Goal: Navigation & Orientation: Find specific page/section

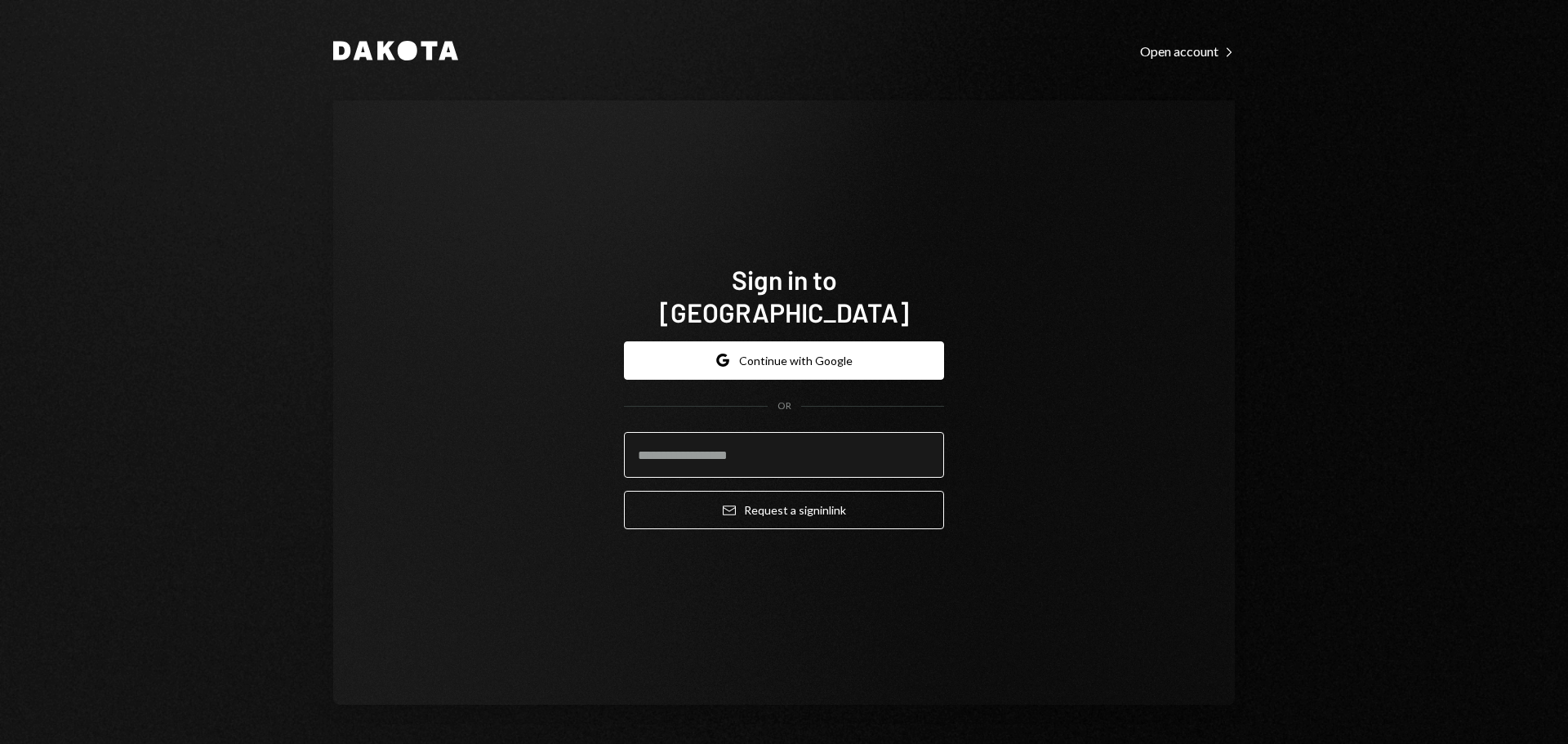
click at [717, 441] on input "email" at bounding box center [784, 455] width 320 height 46
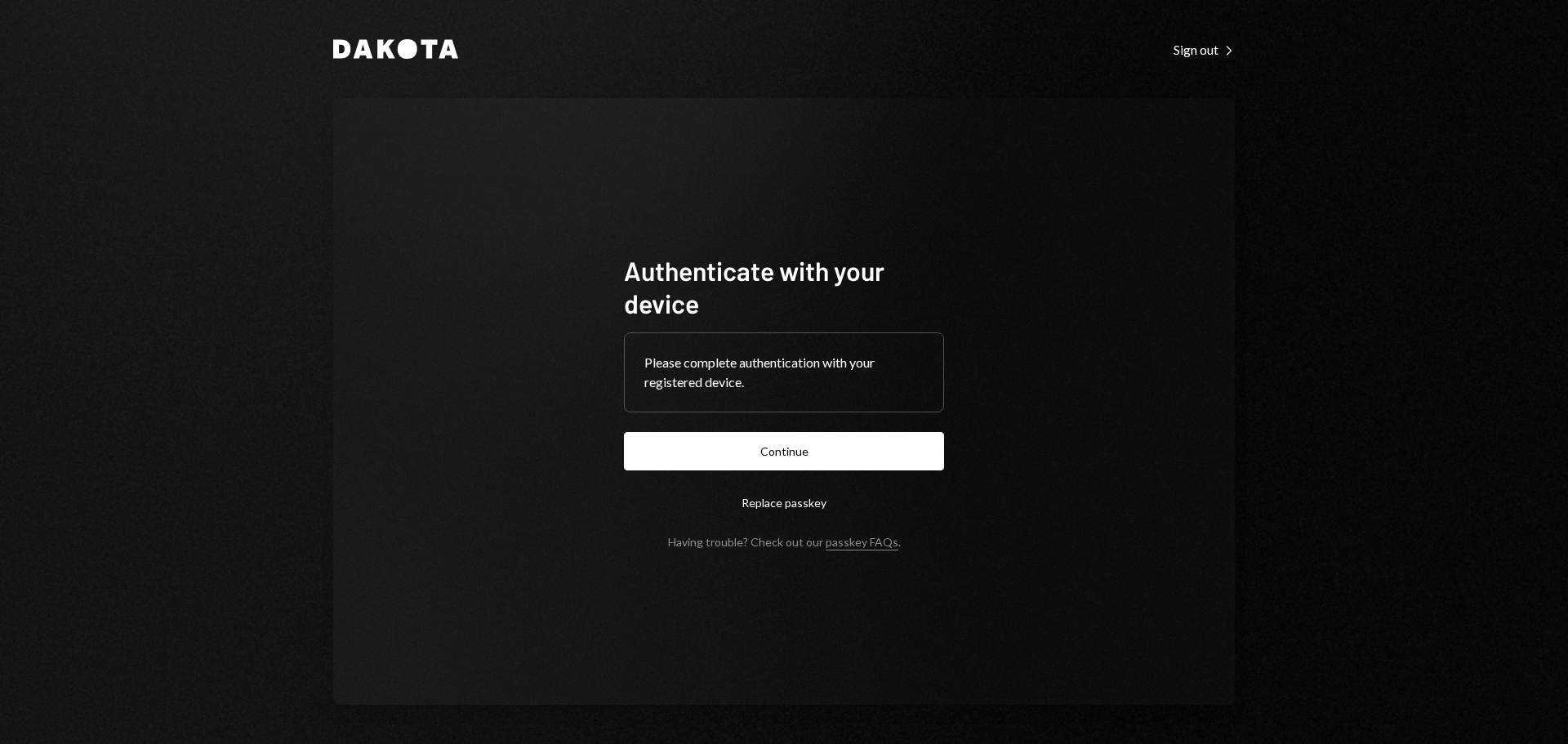
drag, startPoint x: 789, startPoint y: 450, endPoint x: 829, endPoint y: 436, distance: 42.4
click at [790, 450] on button "Continue" at bounding box center [784, 451] width 320 height 38
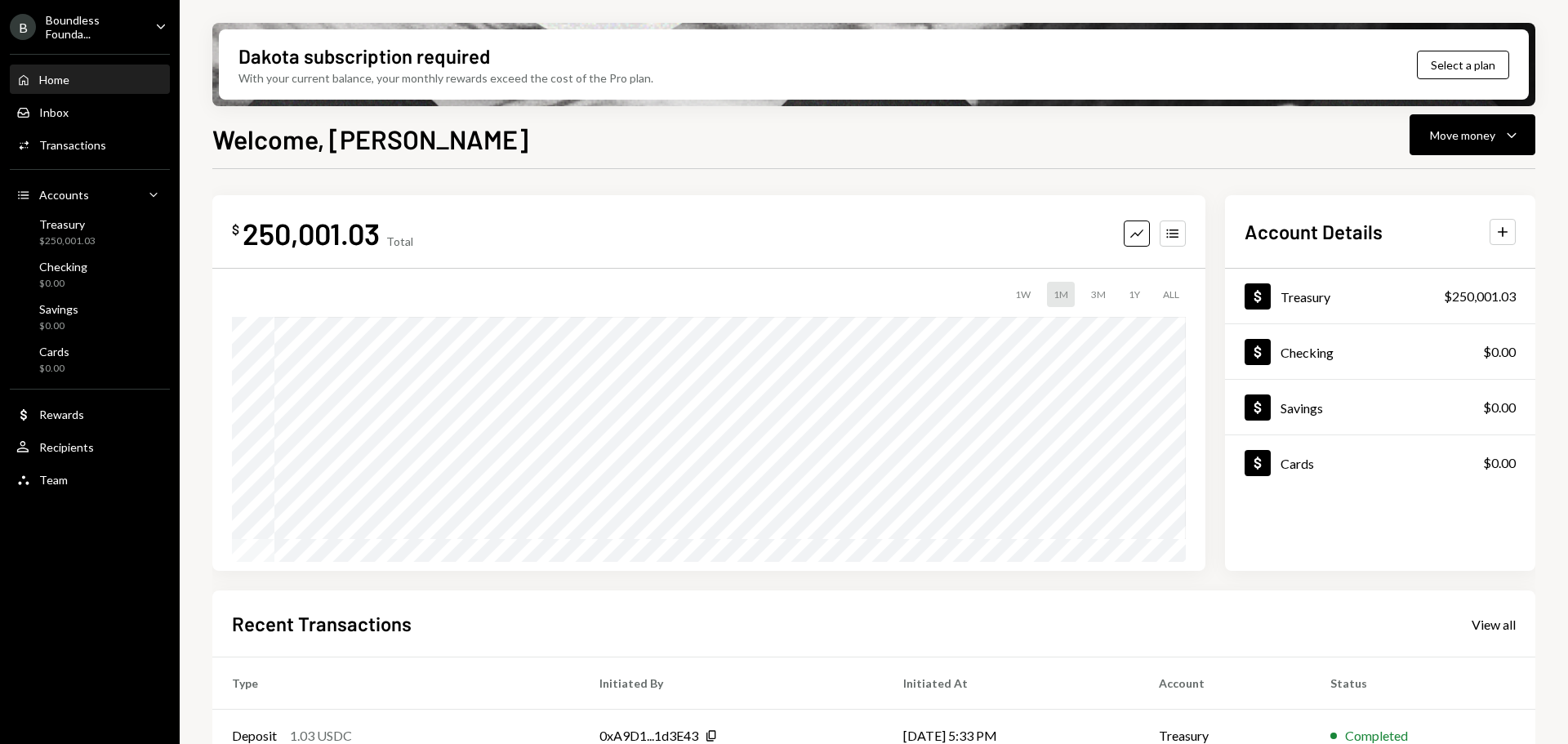
click at [120, 25] on div "Boundless Founda..." at bounding box center [93, 26] width 96 height 28
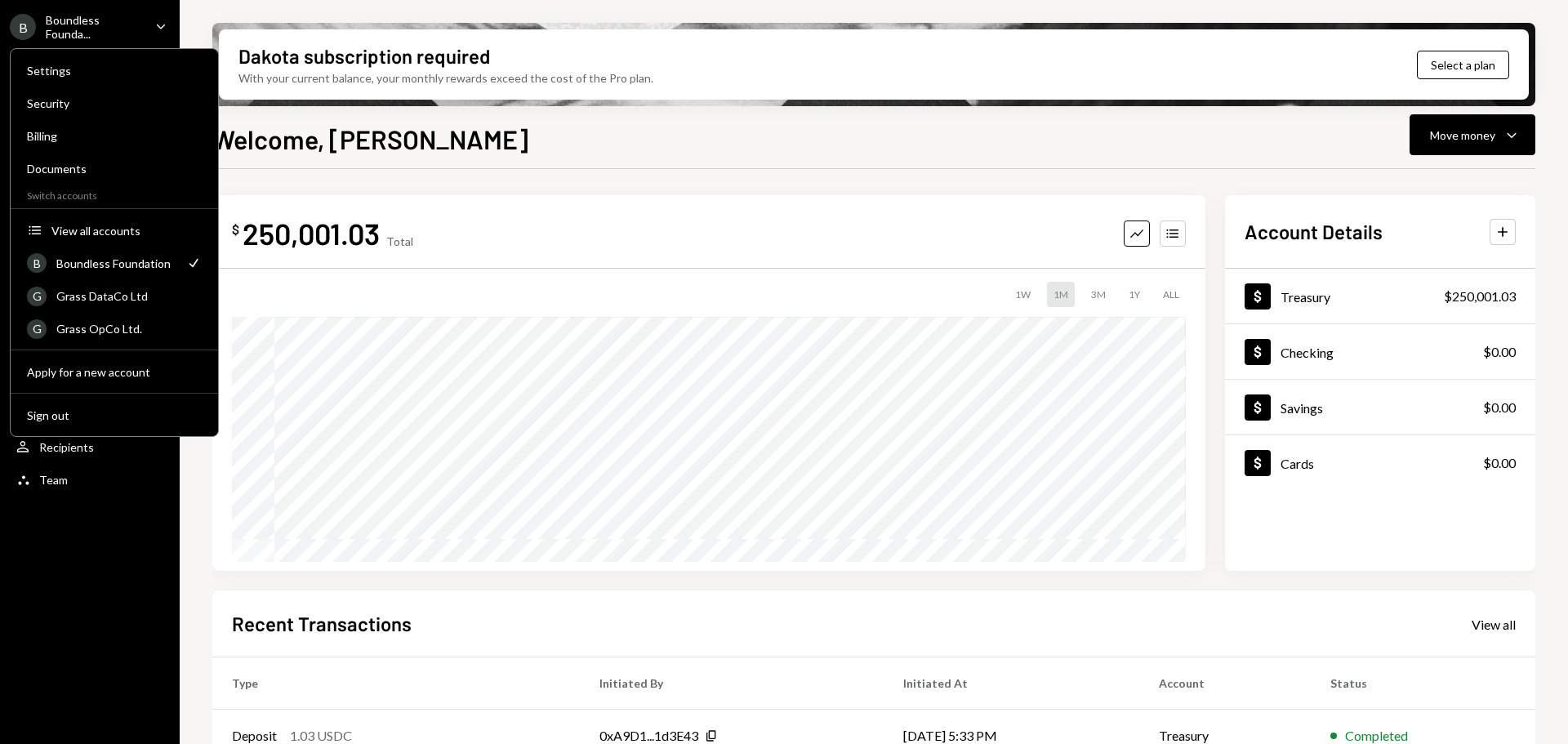
click at [305, 150] on h1 "Welcome, [PERSON_NAME]" at bounding box center [371, 139] width 316 height 32
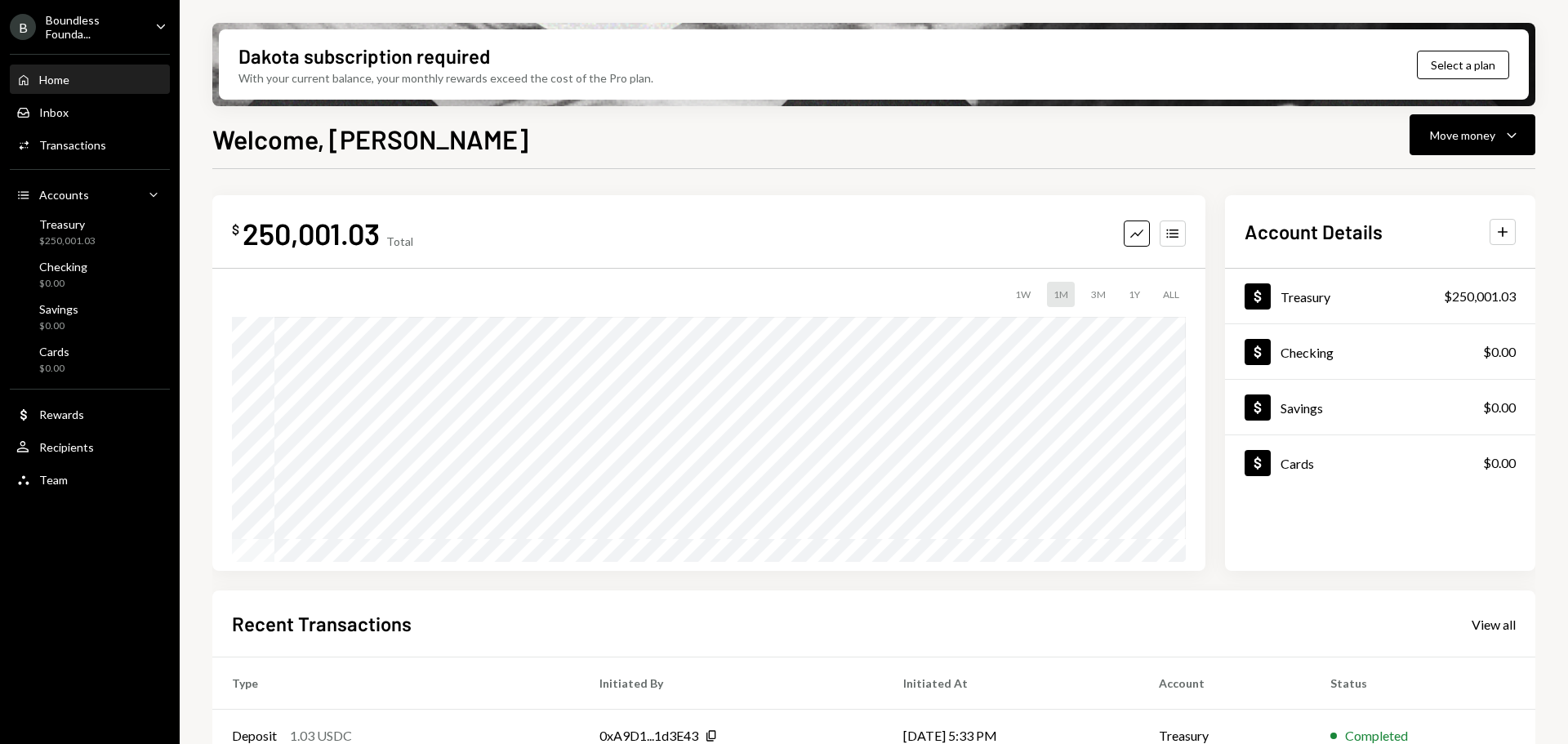
click at [86, 30] on div "Boundless Founda..." at bounding box center [93, 26] width 96 height 28
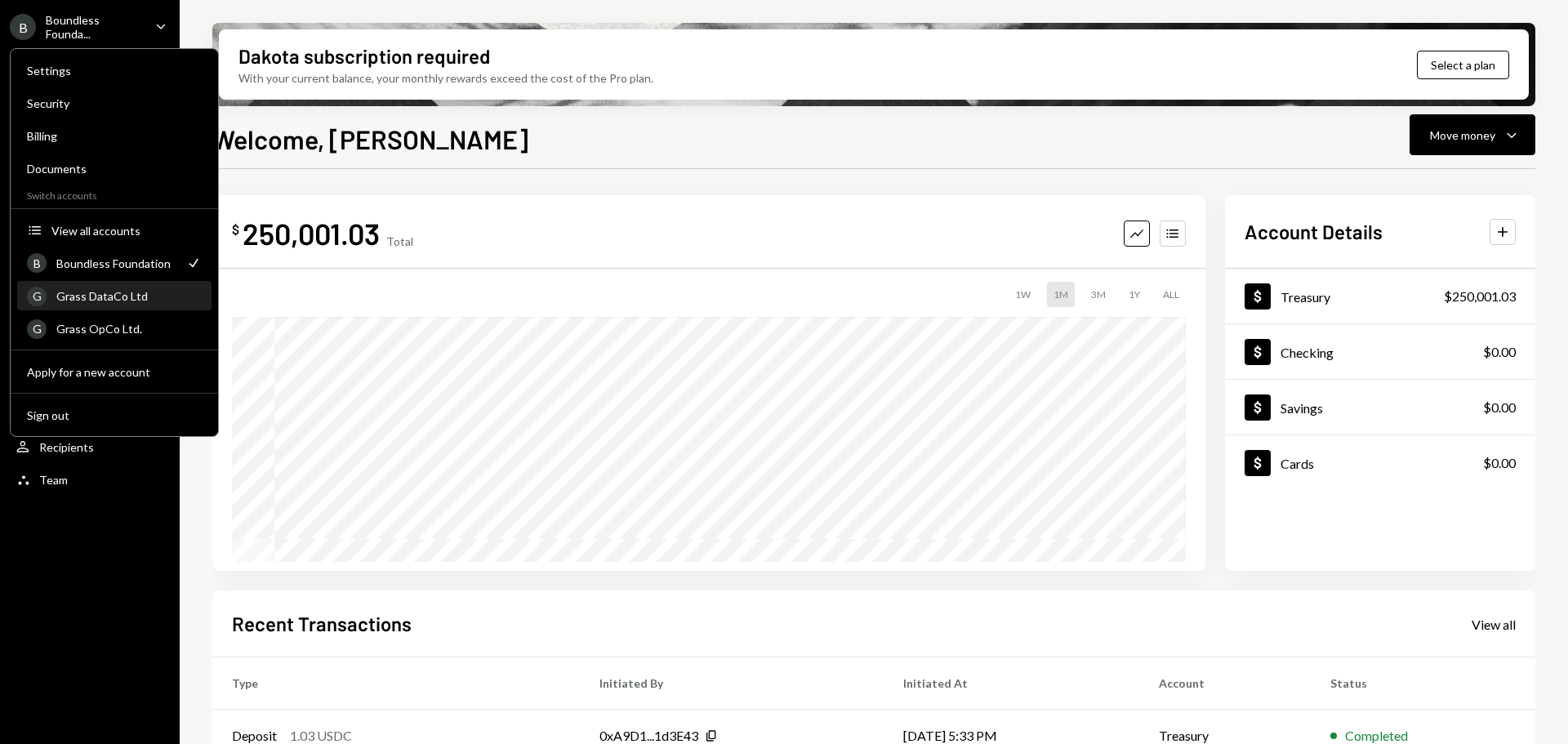
click at [127, 292] on div "Grass DataCo Ltd" at bounding box center [128, 296] width 145 height 14
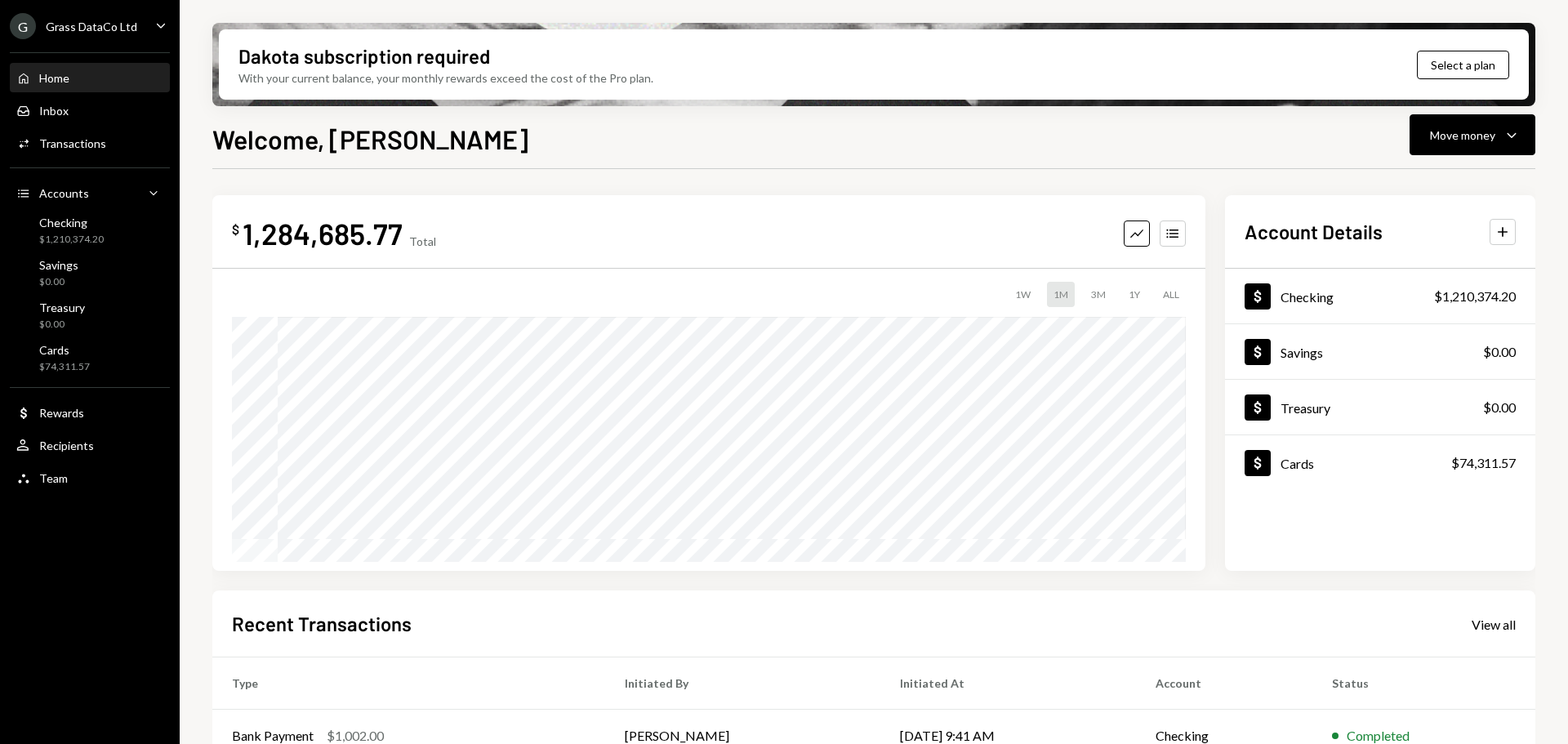
scroll to position [241, 0]
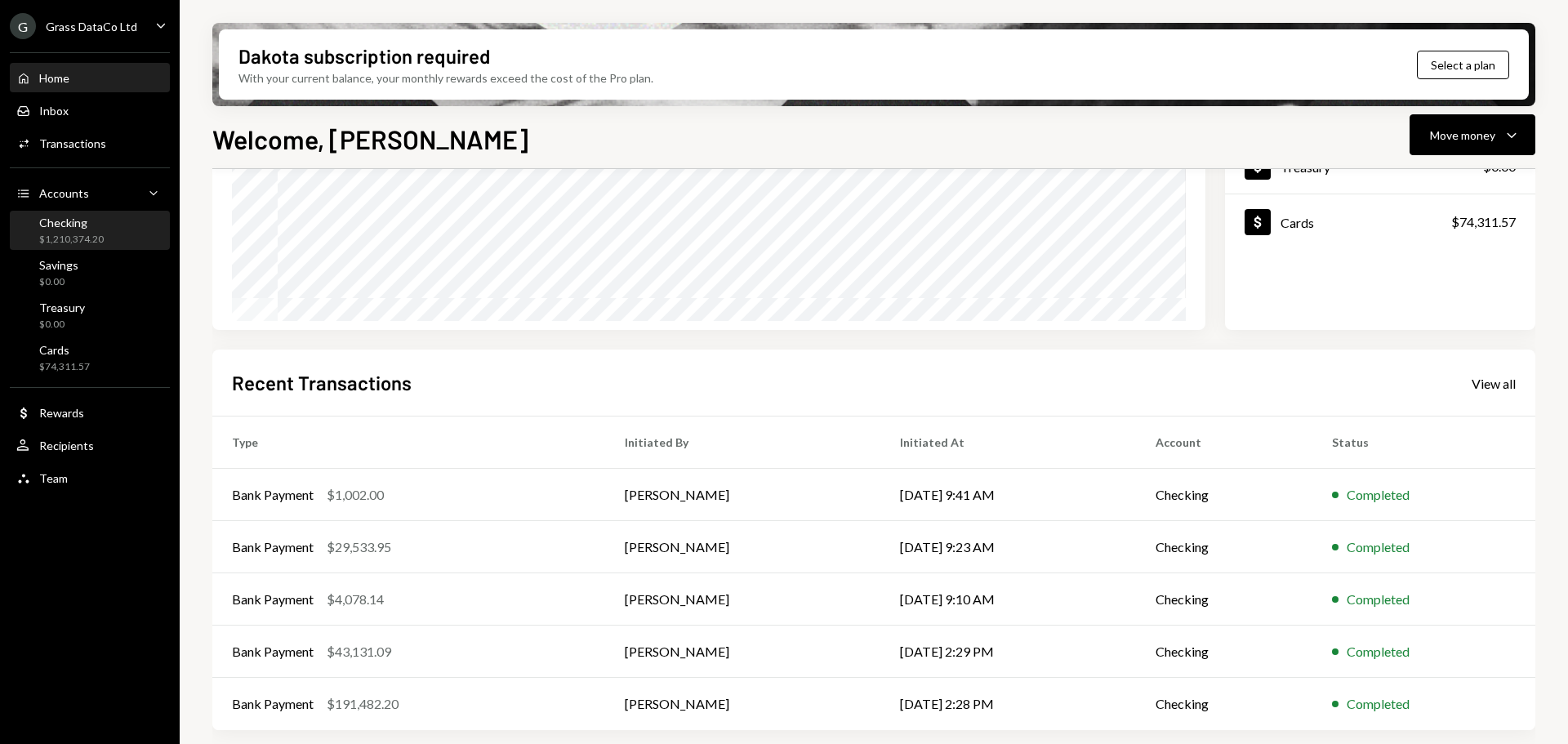
click at [75, 241] on div "$1,210,374.20" at bounding box center [71, 240] width 65 height 14
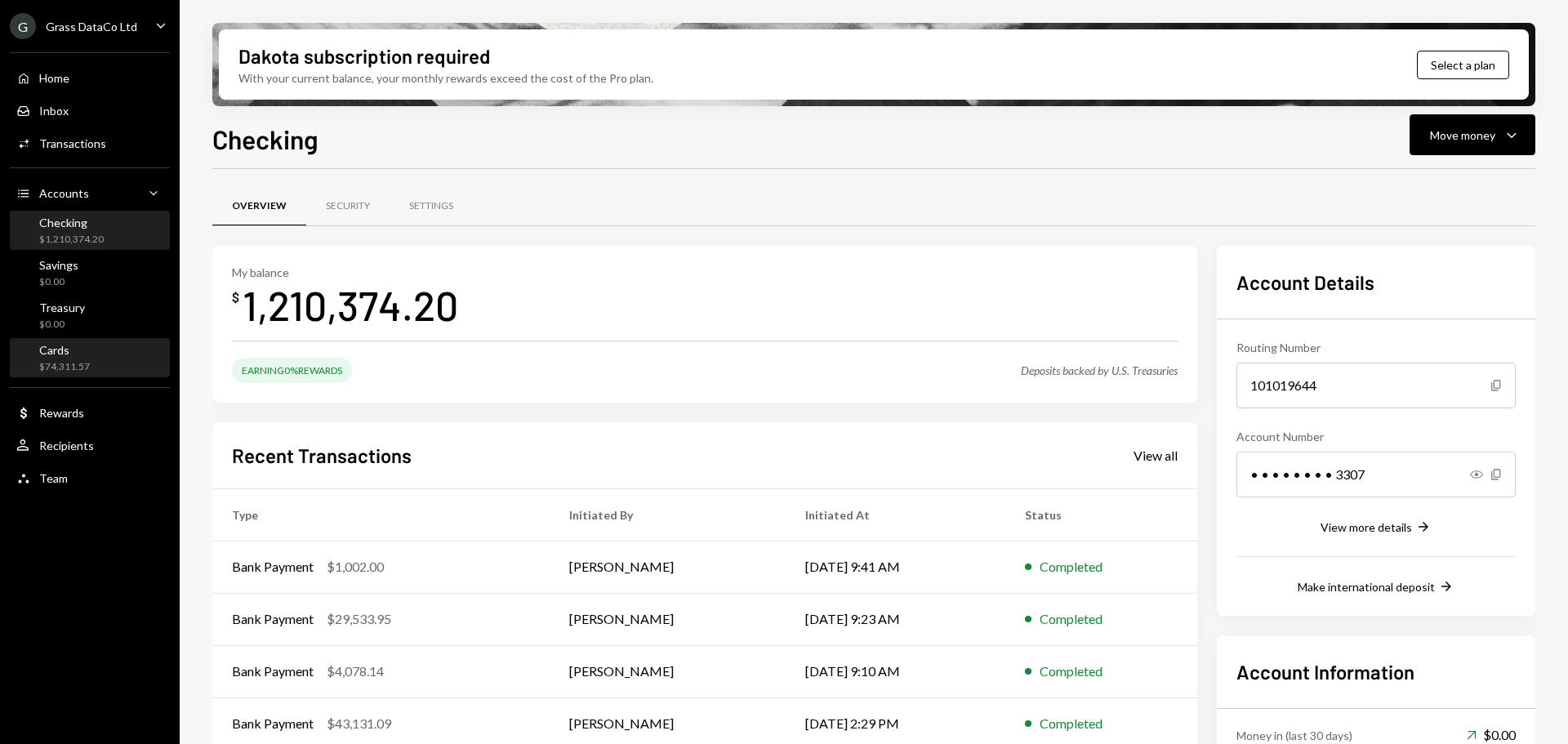
click at [75, 355] on div "Cards" at bounding box center [65, 350] width 51 height 14
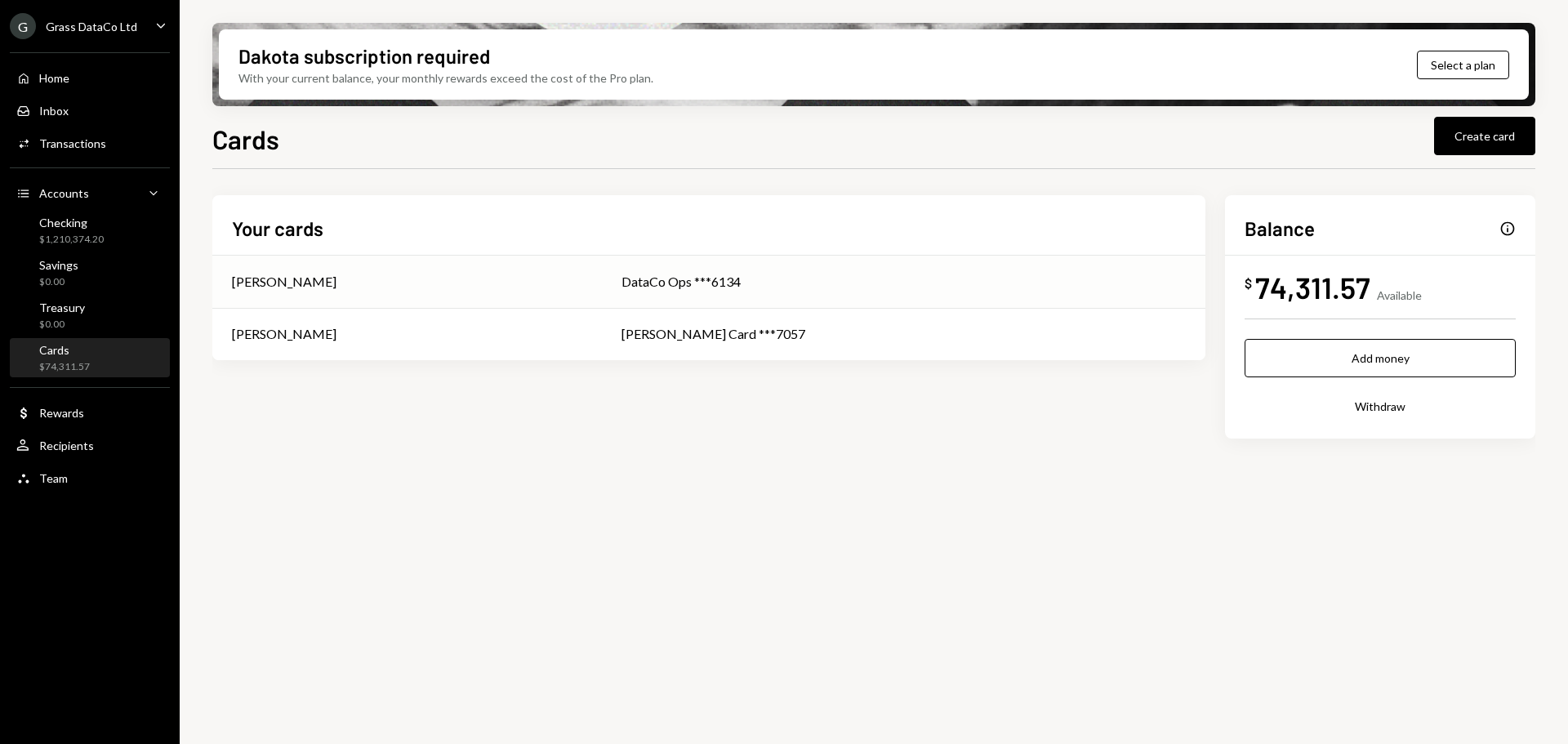
click at [550, 279] on div "[PERSON_NAME]" at bounding box center [407, 281] width 350 height 20
click at [359, 324] on td "[PERSON_NAME]" at bounding box center [407, 334] width 389 height 53
click at [93, 231] on div "Checking $1,210,374.20" at bounding box center [71, 231] width 65 height 31
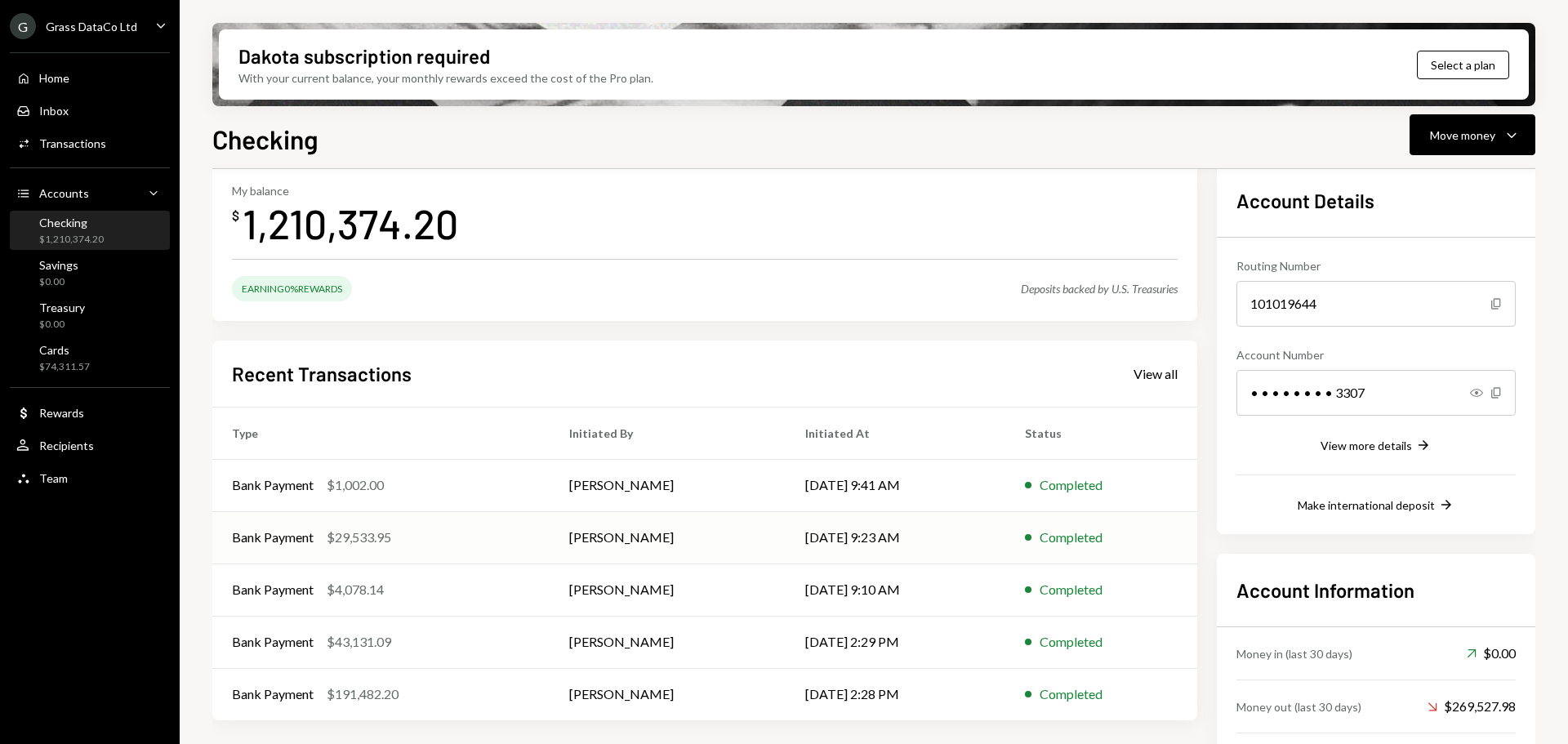
scroll to position [144, 0]
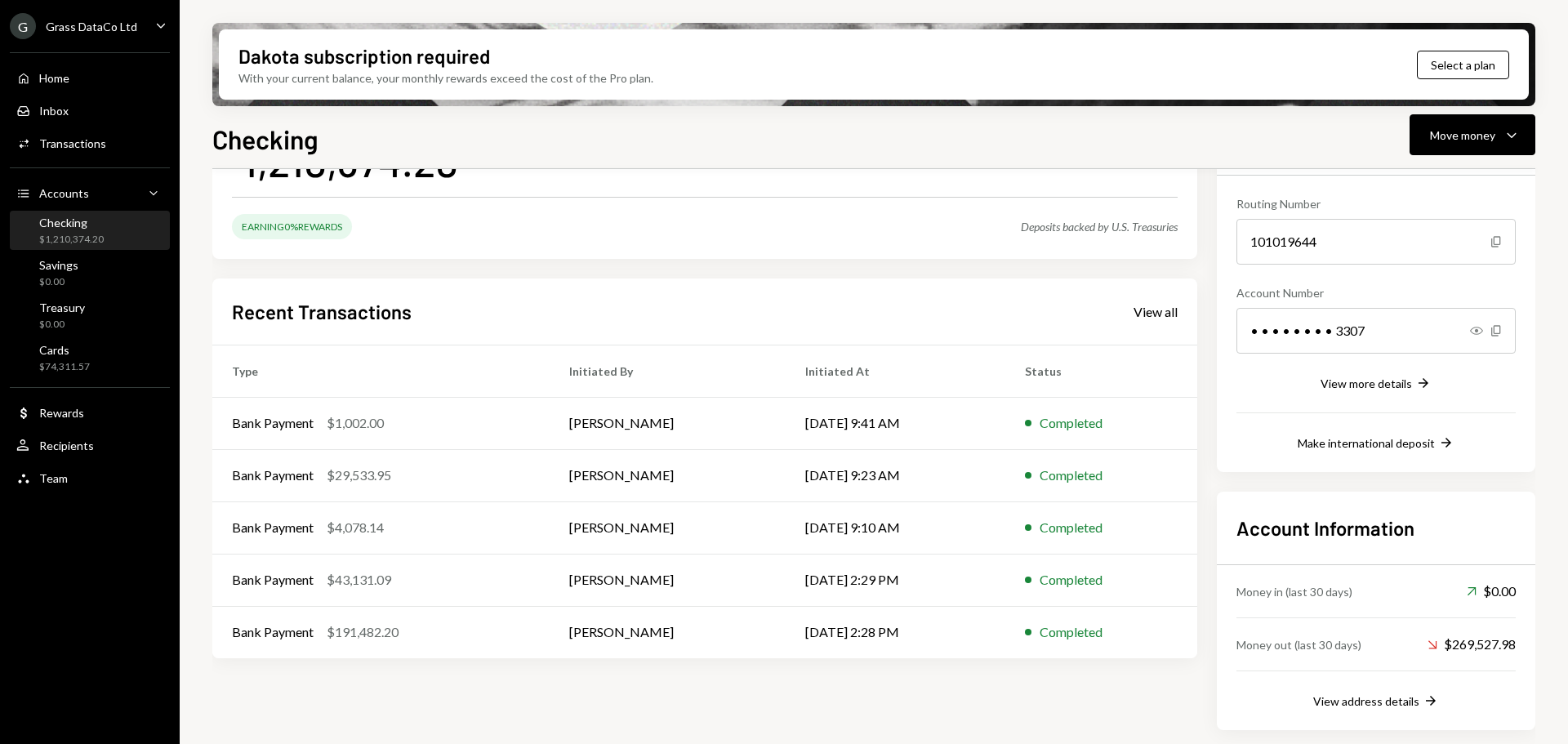
click at [107, 29] on div "Grass DataCo Ltd" at bounding box center [92, 26] width 92 height 14
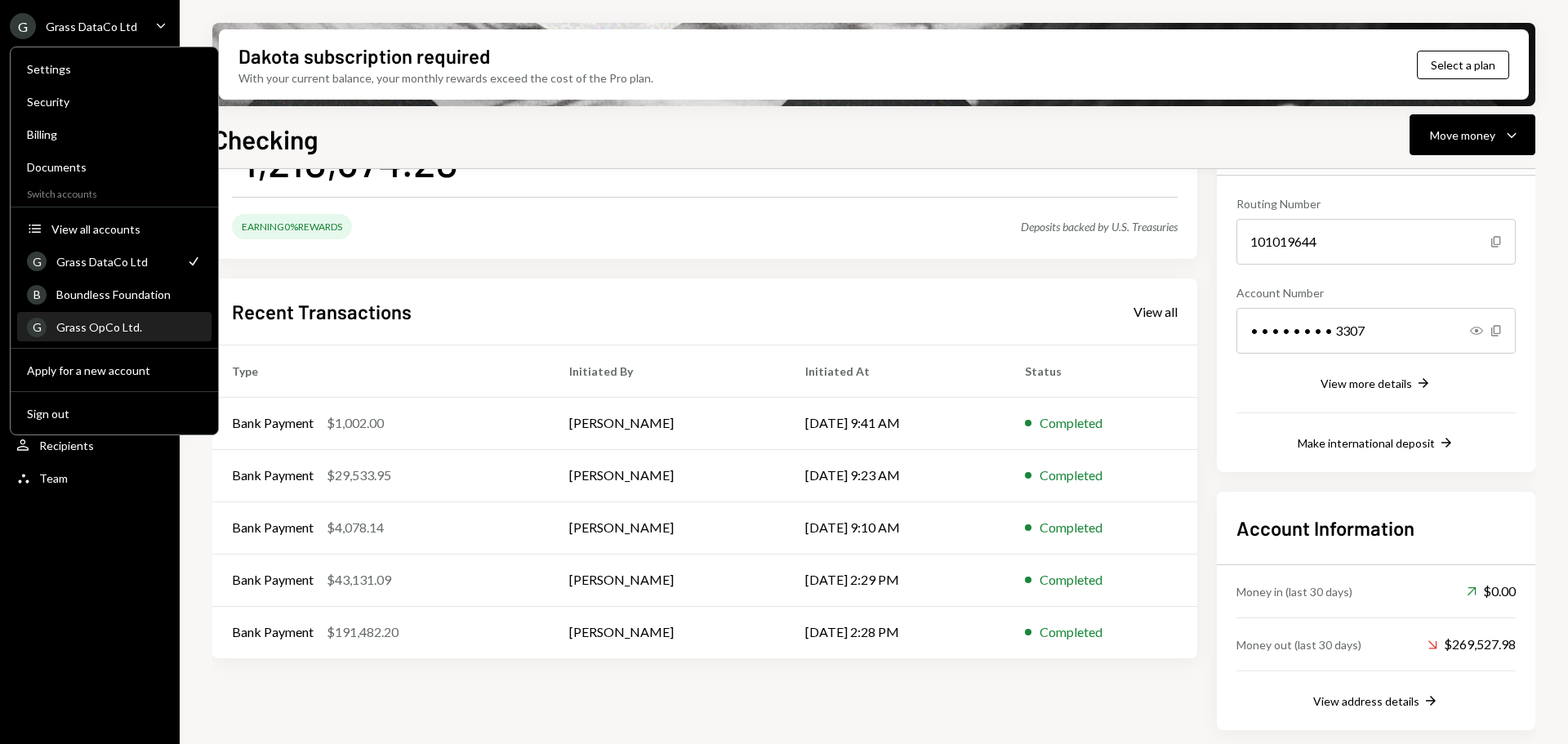
click at [124, 320] on div "G Grass OpCo Ltd." at bounding box center [115, 327] width 175 height 28
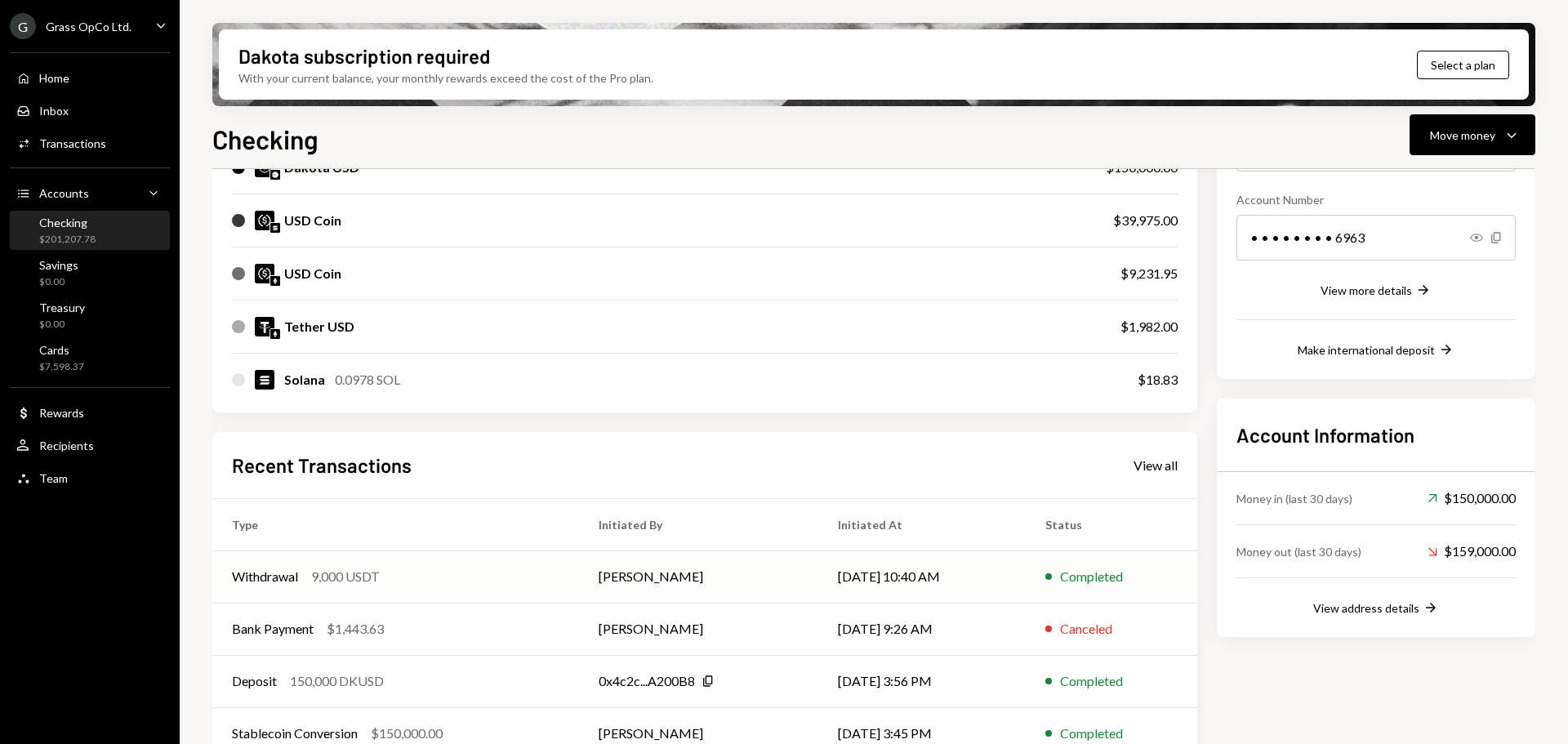
scroll to position [73, 0]
